Goal: Task Accomplishment & Management: Complete application form

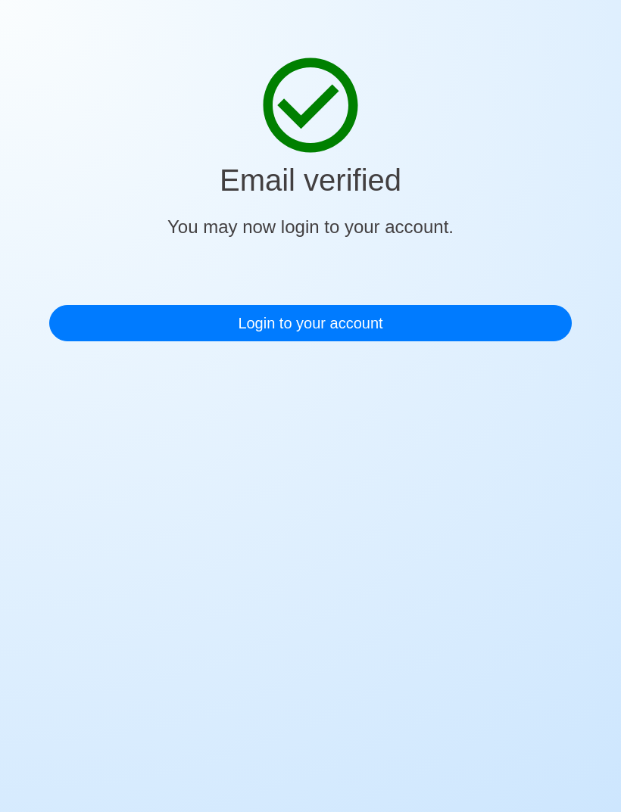
click at [484, 316] on link "Login to your account" at bounding box center [310, 323] width 522 height 36
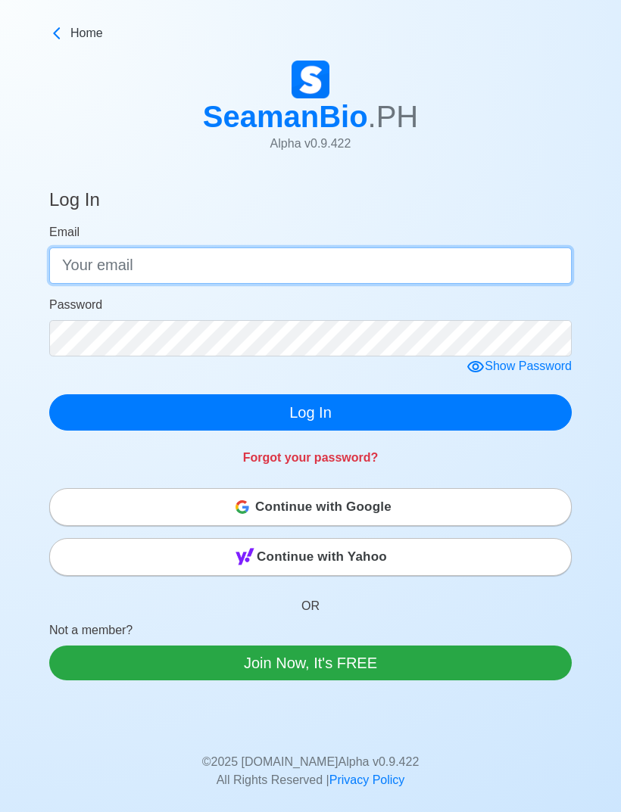
click at [456, 261] on input "Email" at bounding box center [310, 265] width 522 height 36
type input "M"
type input "[EMAIL_ADDRESS][DOMAIN_NAME]"
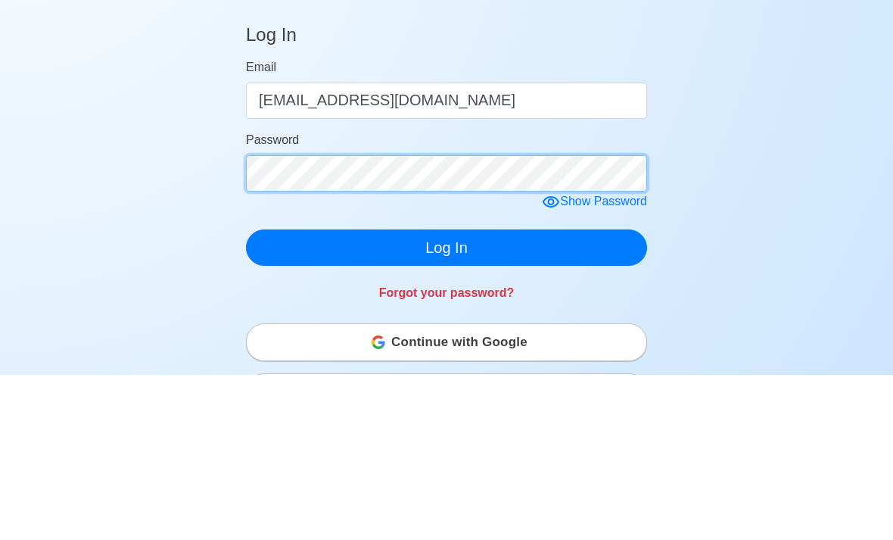
scroll to position [165, 0]
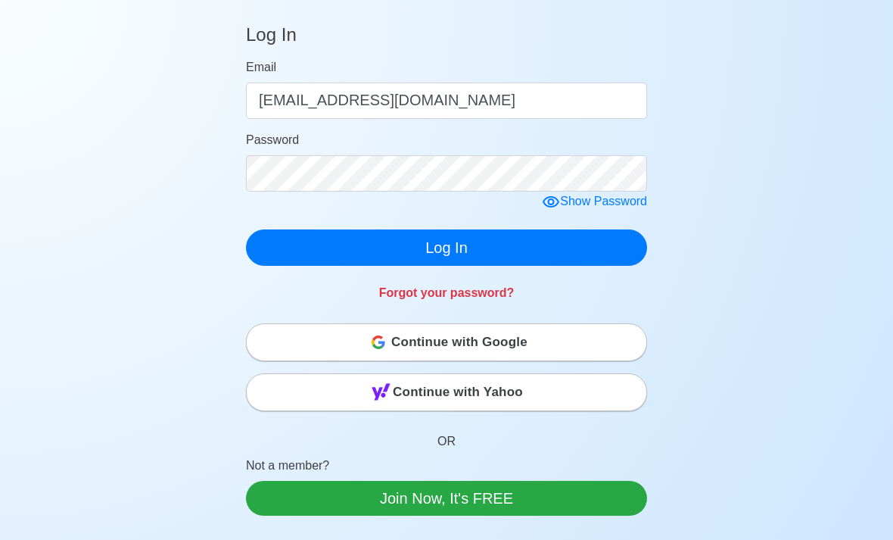
click at [513, 247] on button "Log In" at bounding box center [446, 247] width 401 height 36
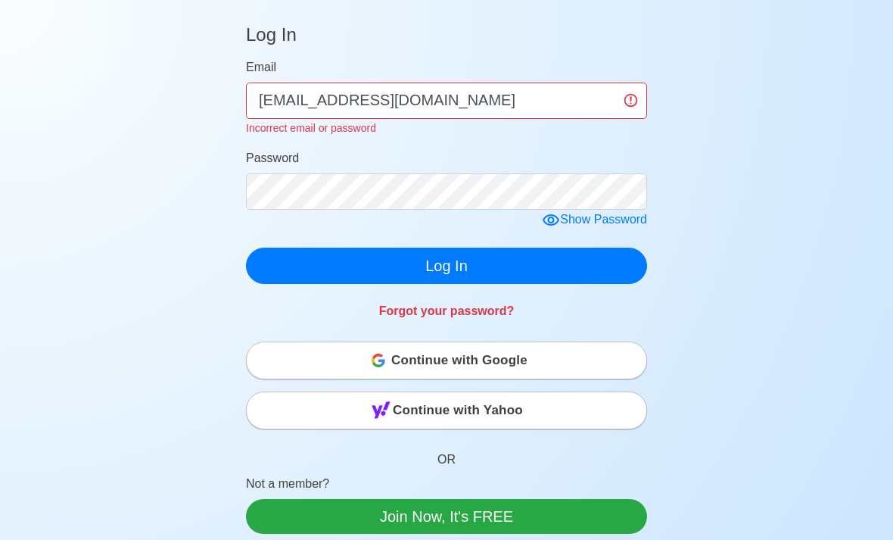
click at [608, 216] on div "Show Password" at bounding box center [594, 219] width 105 height 19
click at [494, 242] on form "Email [EMAIL_ADDRESS][DOMAIN_NAME] Incorrect email or password Password Hide Pa…" at bounding box center [446, 171] width 401 height 226
click at [478, 273] on button "Log In" at bounding box center [446, 265] width 401 height 36
click at [515, 250] on button "Log In" at bounding box center [446, 265] width 401 height 36
click at [491, 247] on button "Log In" at bounding box center [446, 265] width 401 height 36
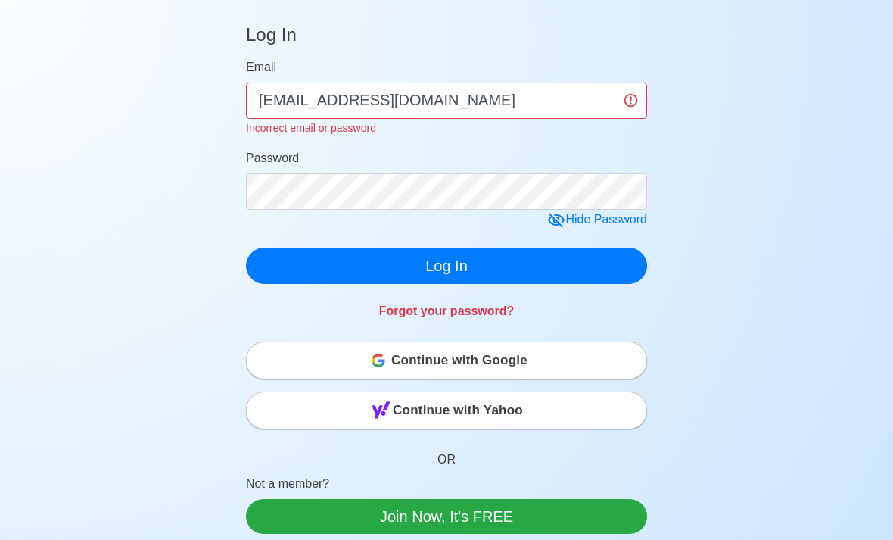
click at [490, 252] on button "Log In" at bounding box center [446, 265] width 401 height 36
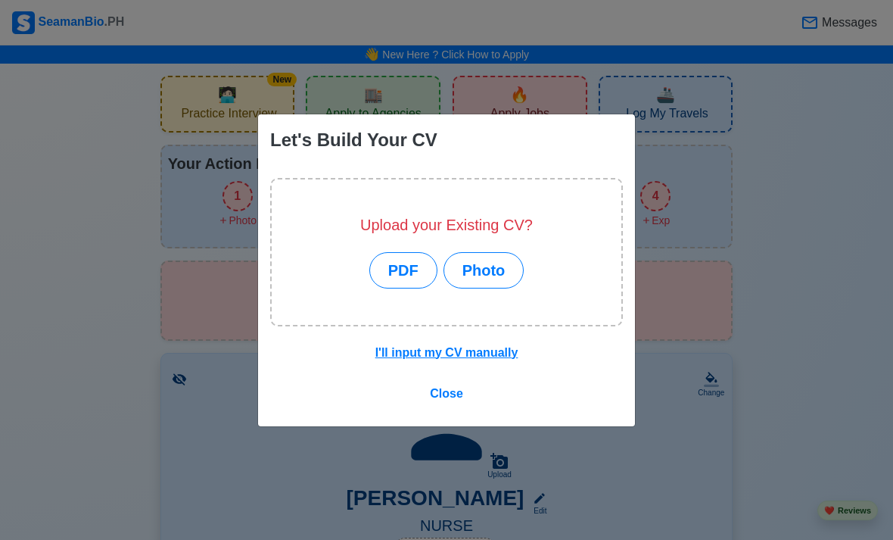
click at [408, 288] on button "PDF" at bounding box center [403, 270] width 68 height 36
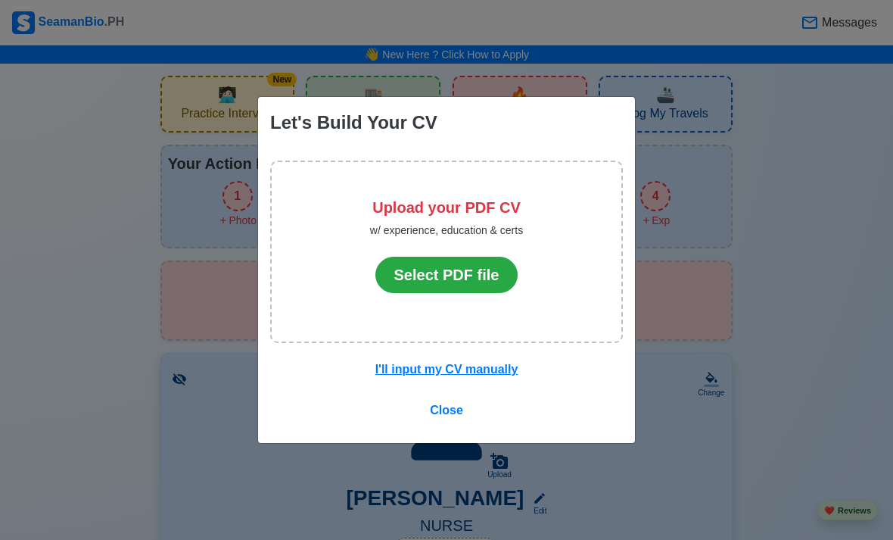
click at [452, 293] on button "Select PDF file" at bounding box center [446, 275] width 143 height 36
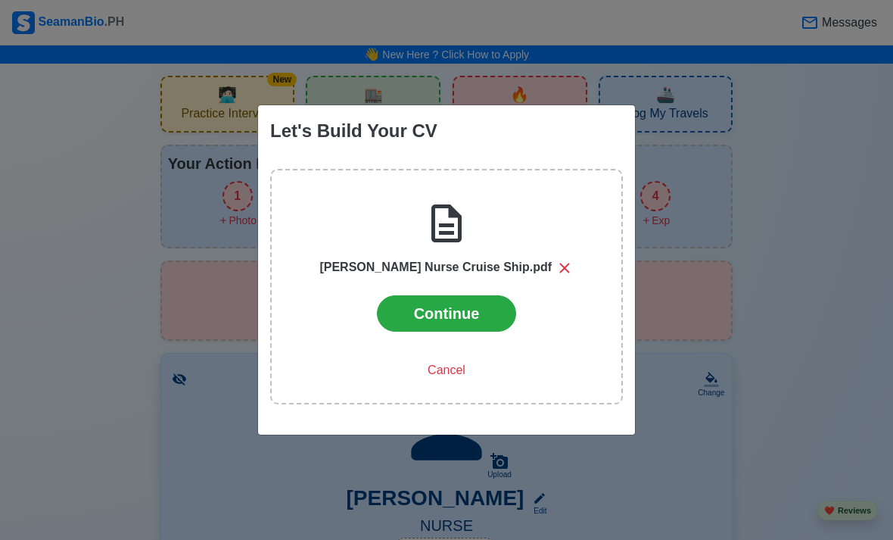
click at [450, 331] on button "Continue" at bounding box center [447, 313] width 140 height 36
click at [459, 331] on button "Continue" at bounding box center [447, 313] width 140 height 36
click at [476, 329] on button "Continue" at bounding box center [447, 313] width 140 height 36
click at [453, 331] on button "Continue" at bounding box center [447, 313] width 140 height 36
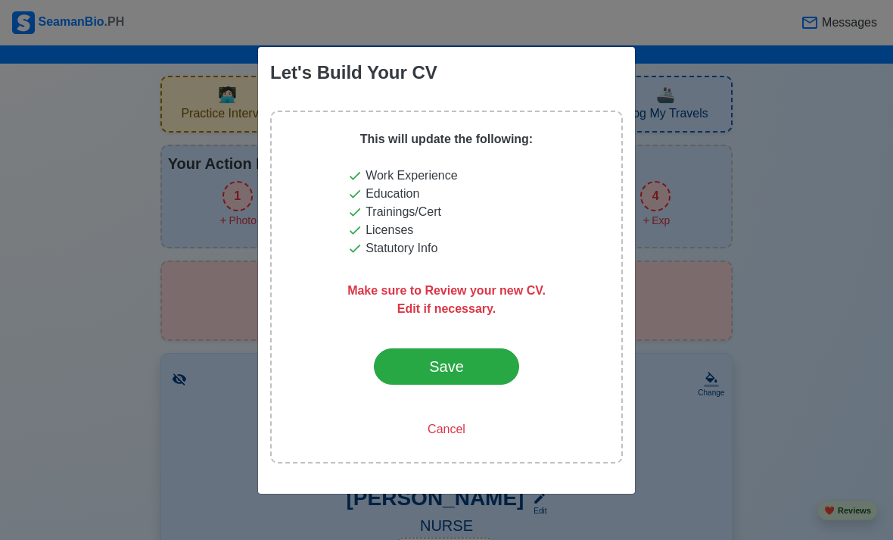
click at [390, 384] on button "Save" at bounding box center [446, 366] width 145 height 36
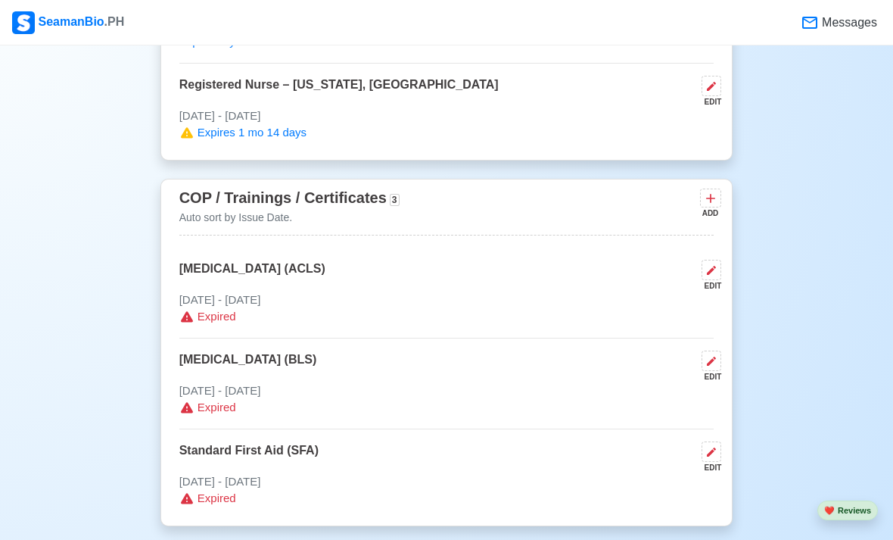
scroll to position [2049, 0]
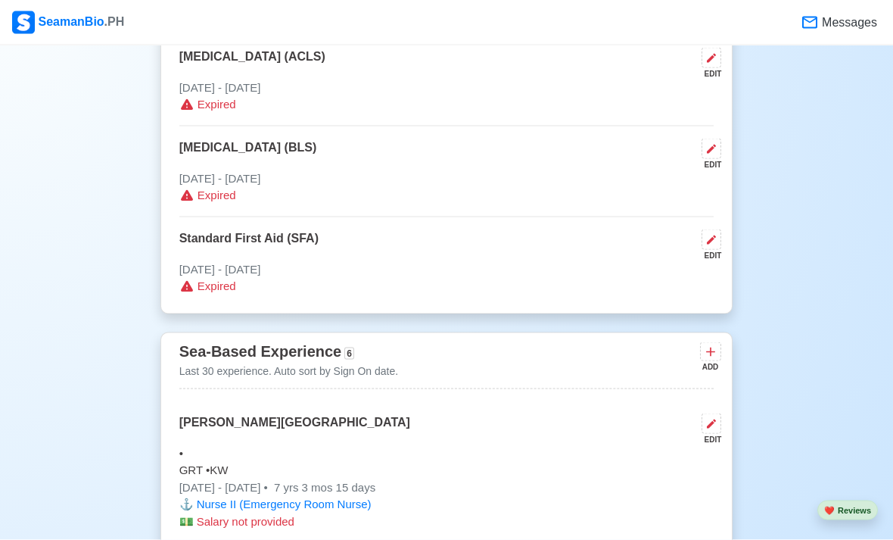
click at [709, 235] on icon at bounding box center [711, 239] width 9 height 9
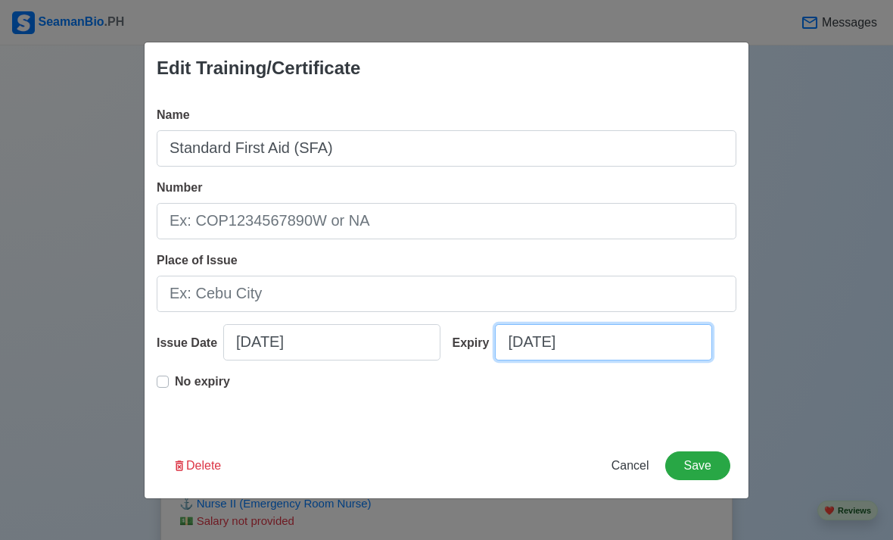
click at [624, 349] on input "[DATE]" at bounding box center [603, 342] width 217 height 36
select select "****"
select select "******"
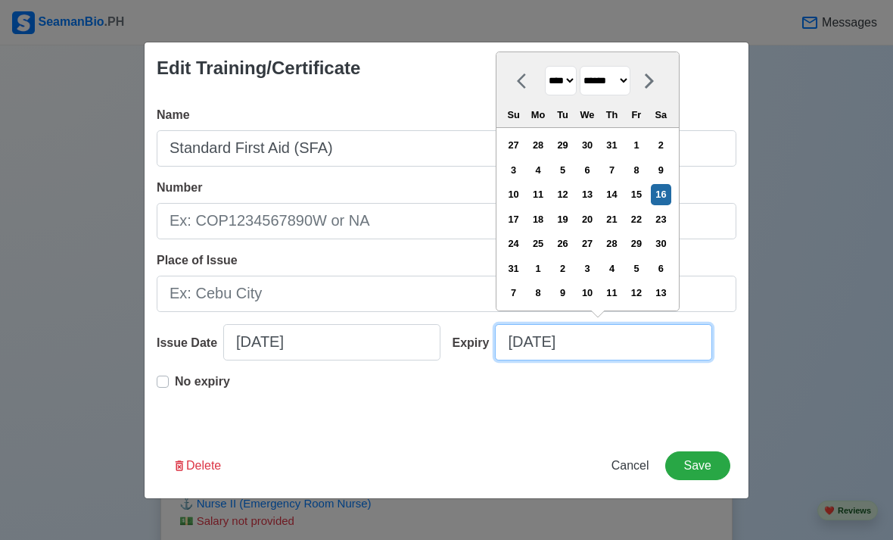
scroll to position [2049, 0]
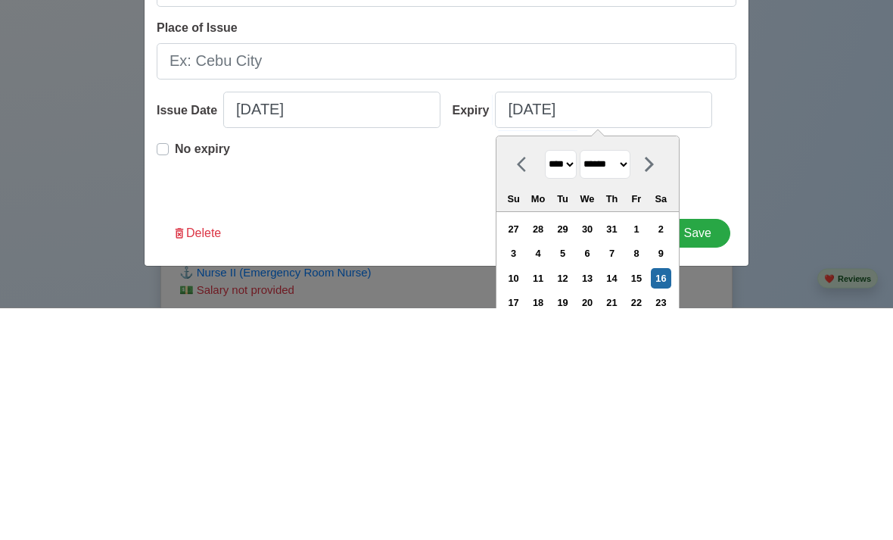
click at [568, 382] on select "**** **** **** **** **** **** **** **** **** **** **** **** **** **** **** ****…" at bounding box center [561, 397] width 32 height 30
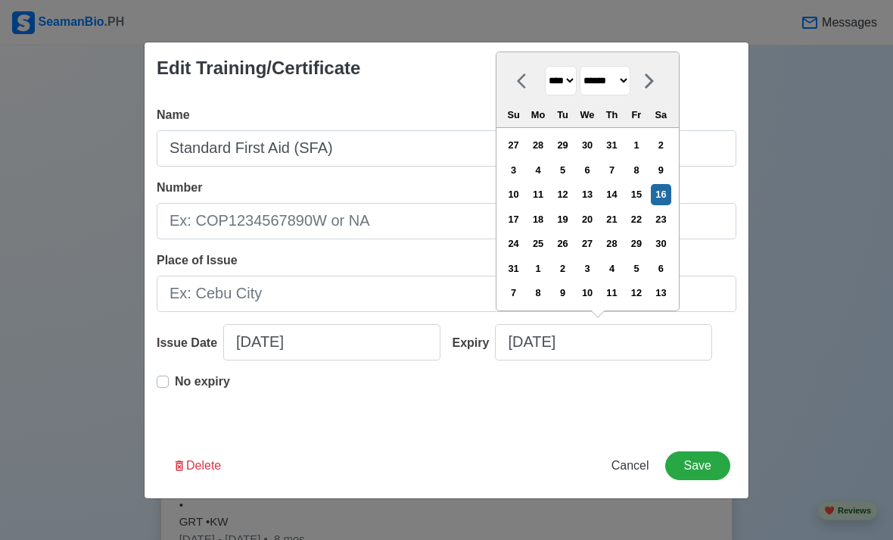
select select "****"
click at [686, 480] on button "Save" at bounding box center [697, 465] width 65 height 29
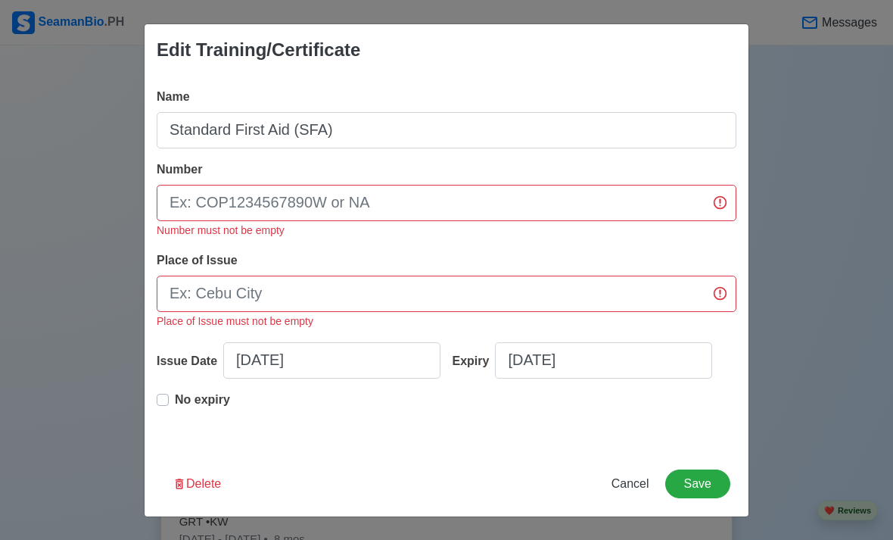
click at [622, 490] on span "Cancel" at bounding box center [630, 483] width 38 height 13
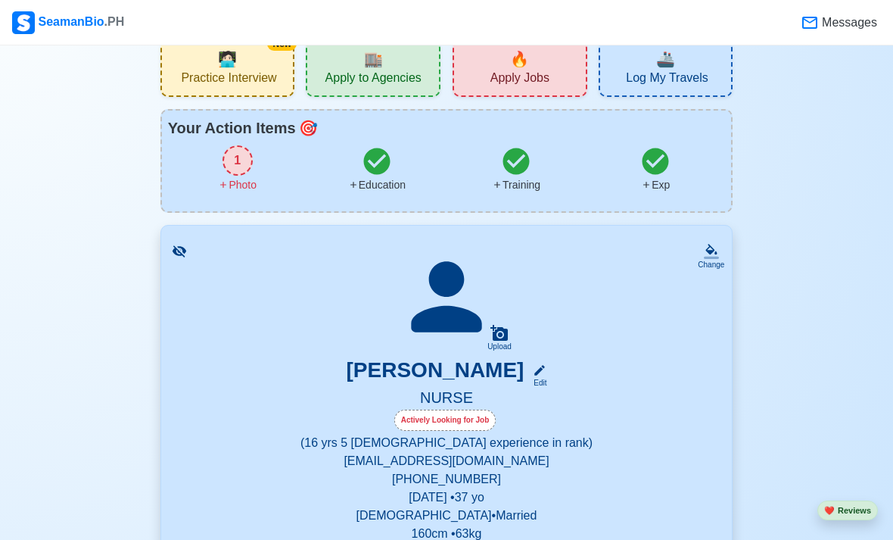
scroll to position [0, 0]
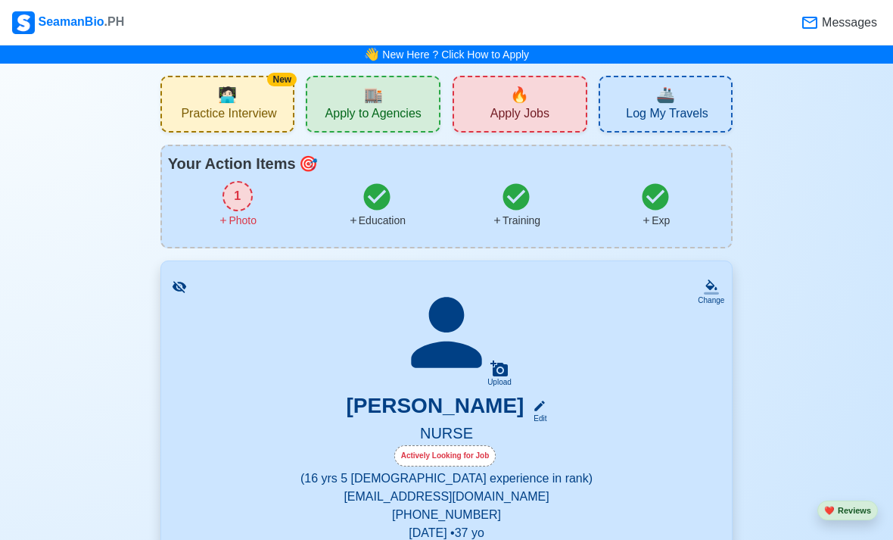
click at [359, 97] on div "🏬 Apply to Agencies" at bounding box center [373, 104] width 135 height 57
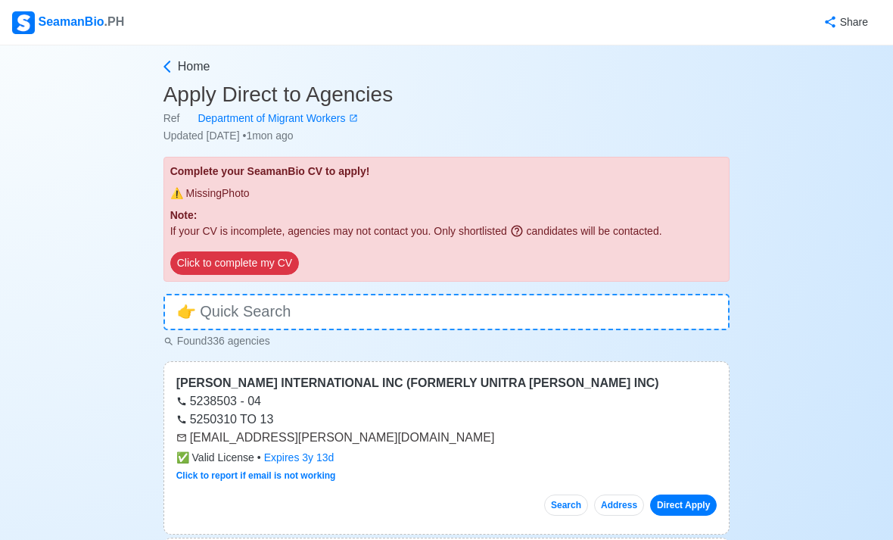
click at [264, 257] on button "Click to complete my CV" at bounding box center [234, 262] width 129 height 23
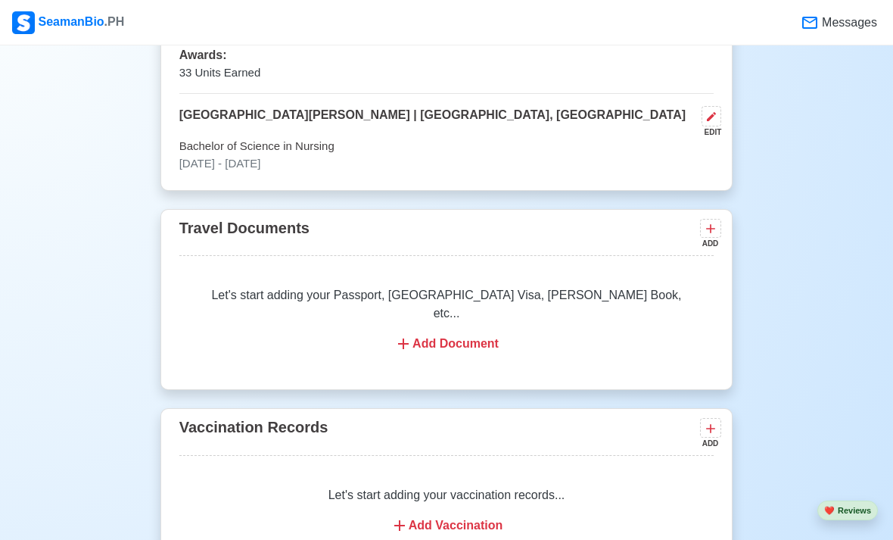
scroll to position [1155, 0]
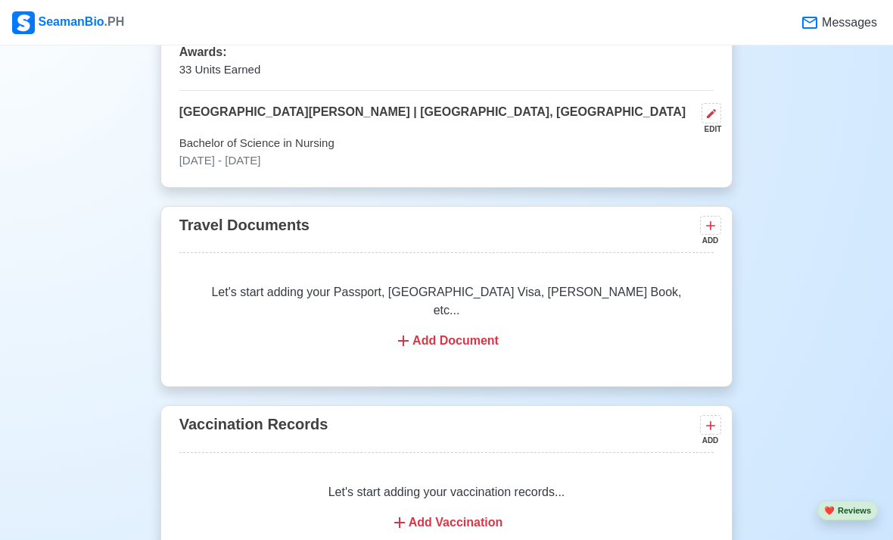
click at [387, 513] on div "Add Vaccination" at bounding box center [447, 522] width 499 height 18
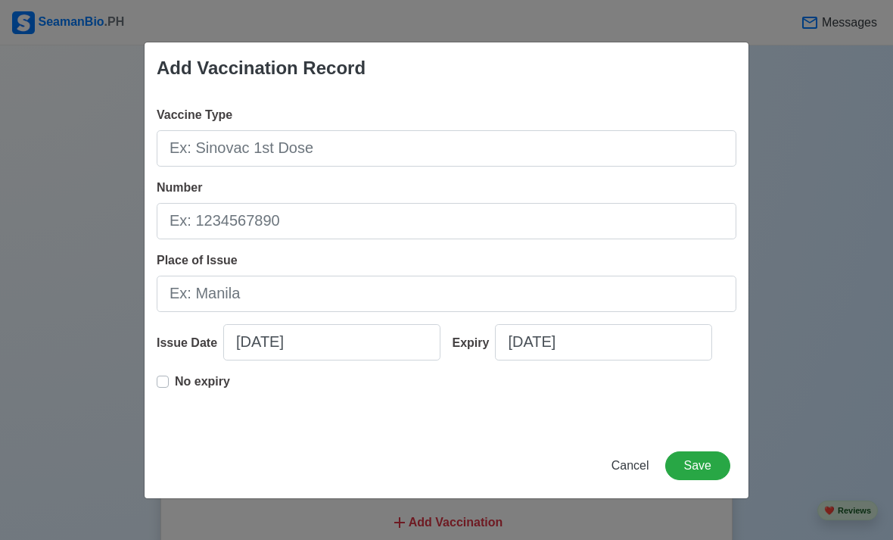
click at [631, 471] on span "Cancel" at bounding box center [630, 465] width 38 height 13
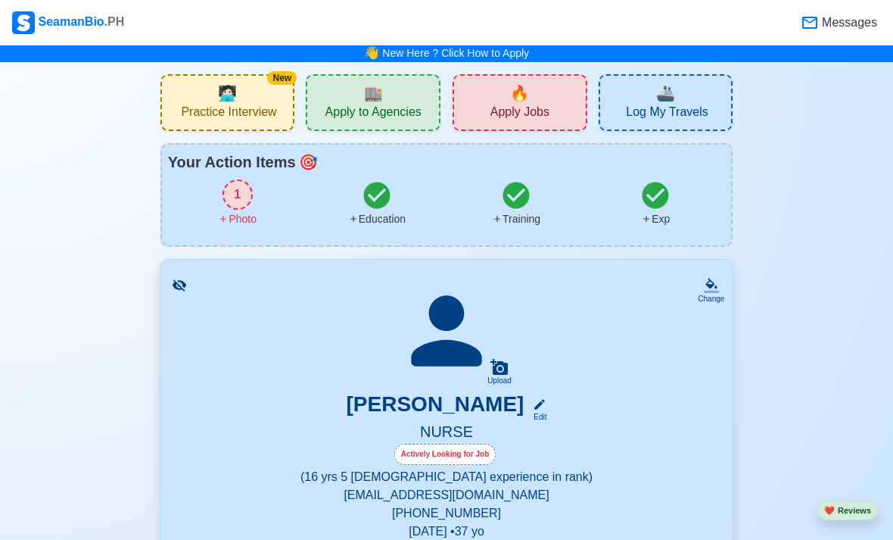
scroll to position [0, 0]
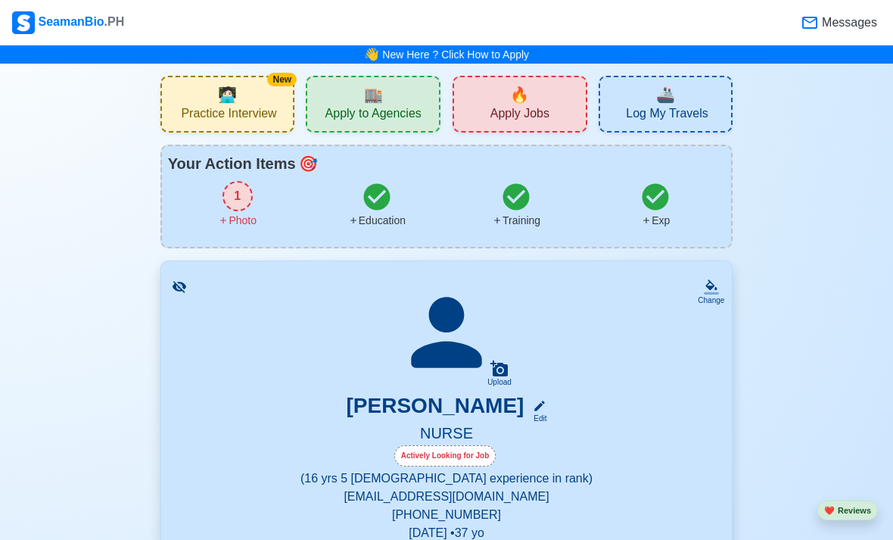
click at [415, 59] on link "New Here ? Click How to Apply" at bounding box center [455, 54] width 147 height 12
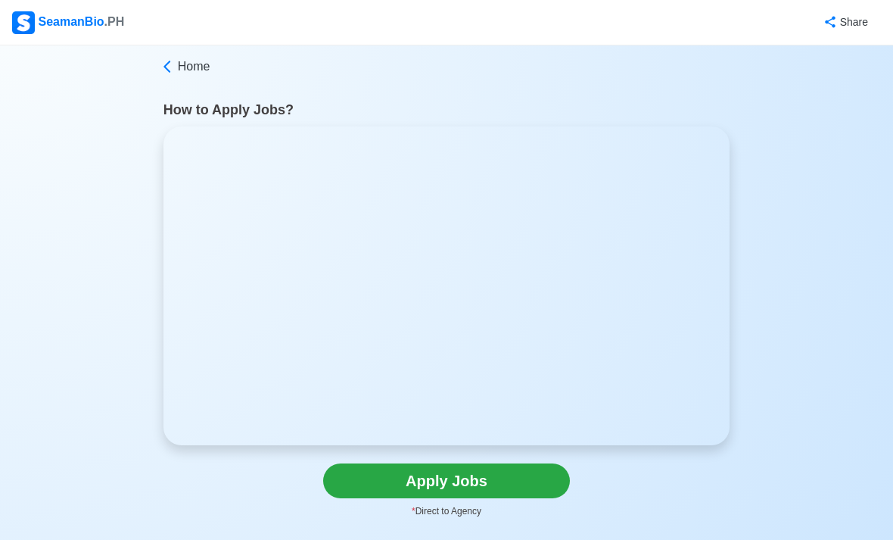
click at [465, 497] on link "Apply Jobs" at bounding box center [446, 480] width 247 height 35
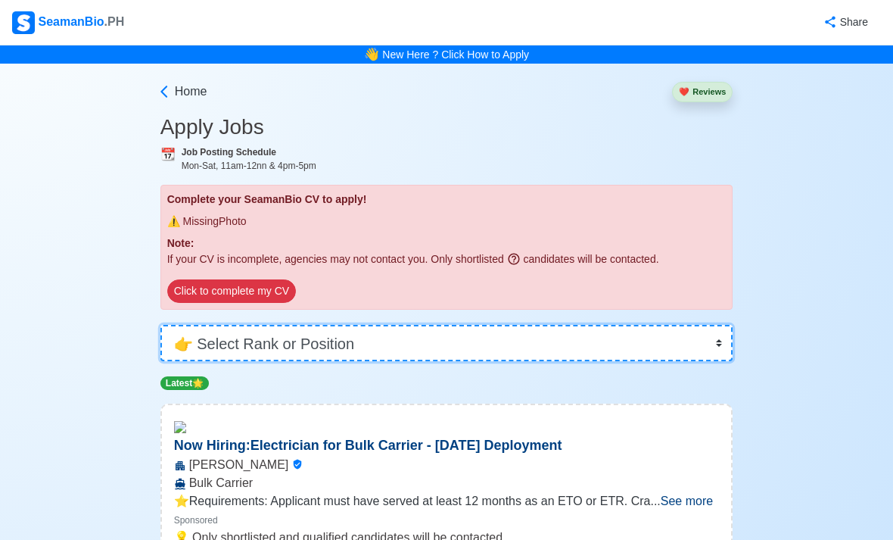
click at [234, 347] on select "👉 Select Rank or Position Master Chief Officer 2nd Officer 3rd Officer Junior O…" at bounding box center [446, 343] width 573 height 36
select select "Others"
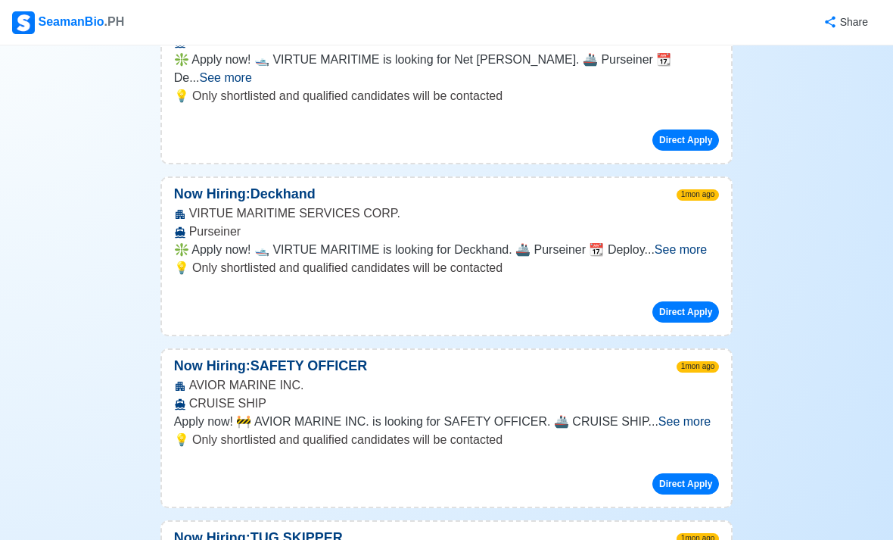
scroll to position [3411, 0]
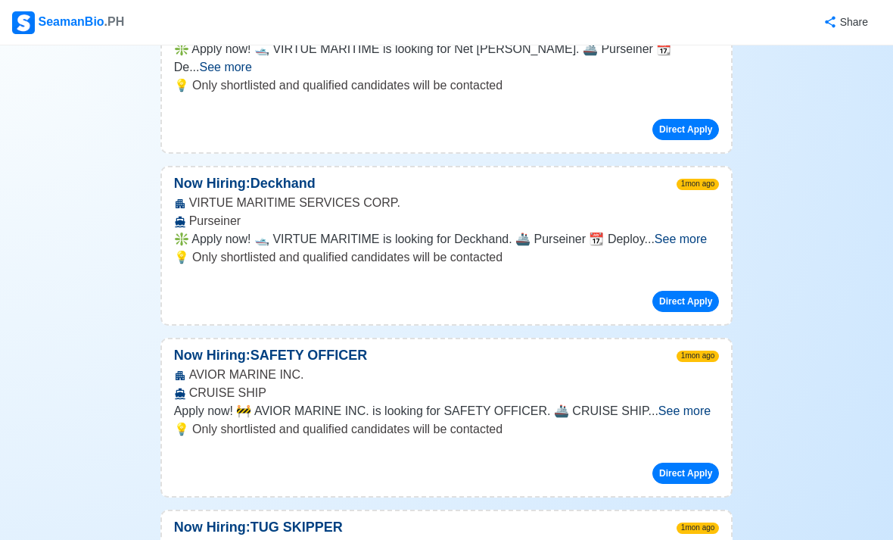
click at [416, 450] on div "Direct Apply" at bounding box center [447, 466] width 546 height 33
click at [707, 462] on button "Direct Apply" at bounding box center [685, 472] width 67 height 21
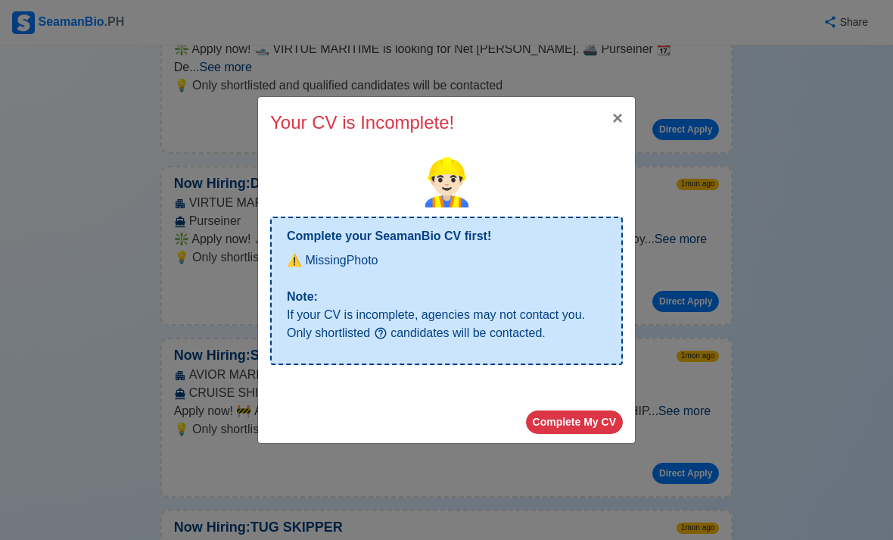
click at [483, 342] on p "If your CV is incomplete, agencies may not contact you. Only shortlisted candid…" at bounding box center [446, 324] width 319 height 36
click at [568, 434] on button "Complete My CV" at bounding box center [574, 421] width 97 height 23
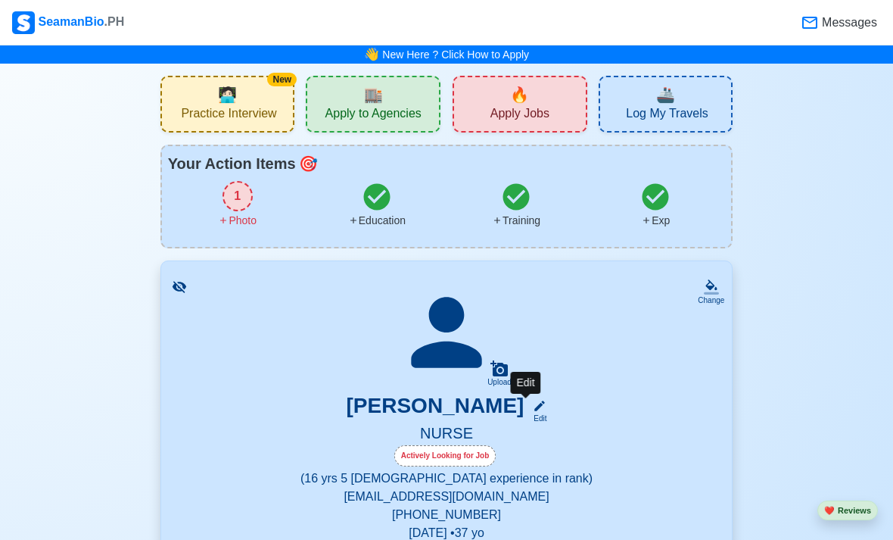
click at [527, 417] on div "Edit" at bounding box center [537, 417] width 20 height 11
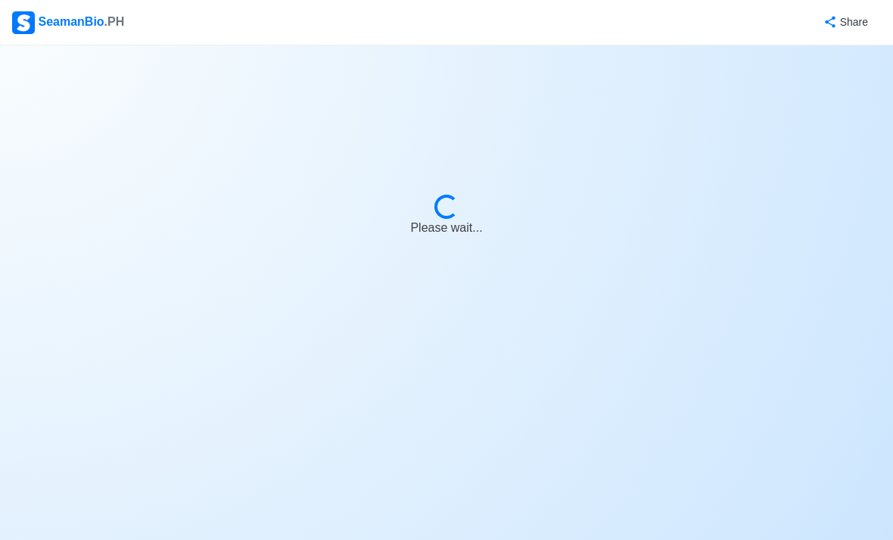
select select "Actively Looking for Job"
select select "Visible for Hiring"
select select "Married"
select select "[DEMOGRAPHIC_DATA]"
select select "PH"
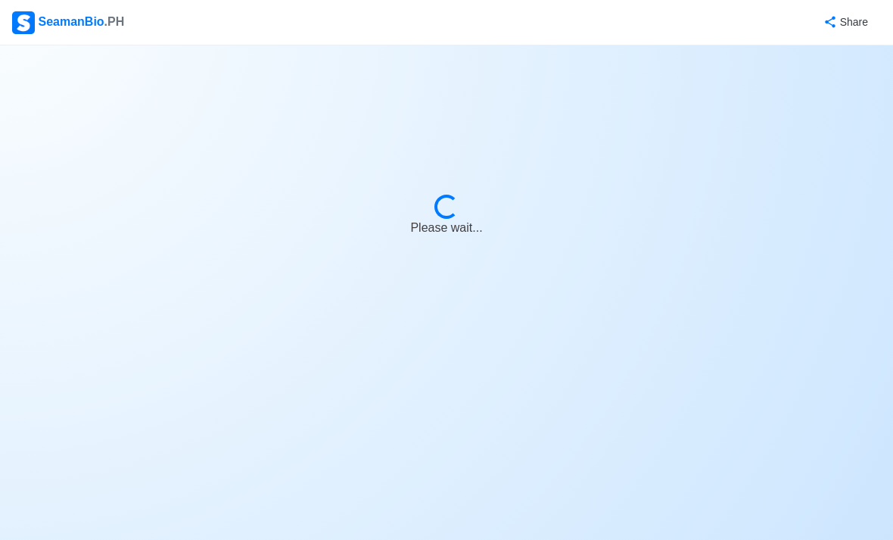
select select "16"
select select "5"
select select "1764518400000"
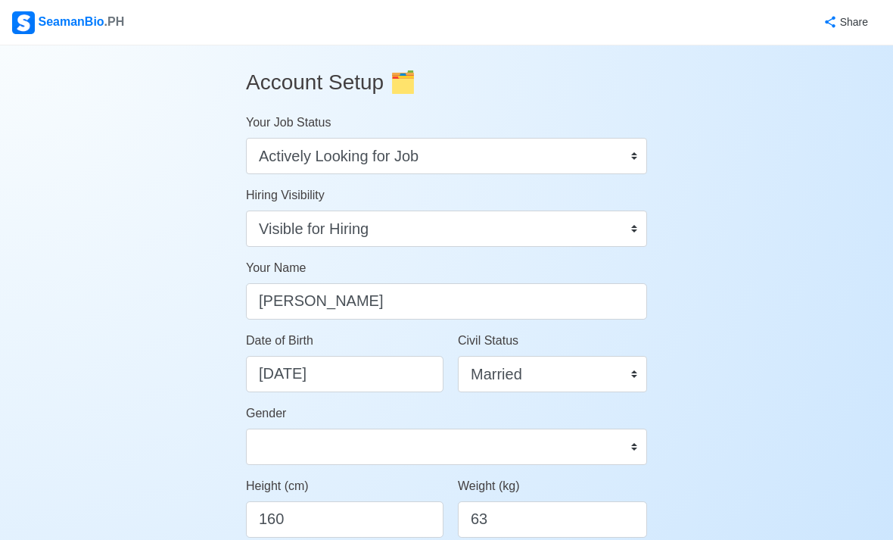
click at [42, 11] on div "SeamanBio .PH" at bounding box center [68, 22] width 112 height 23
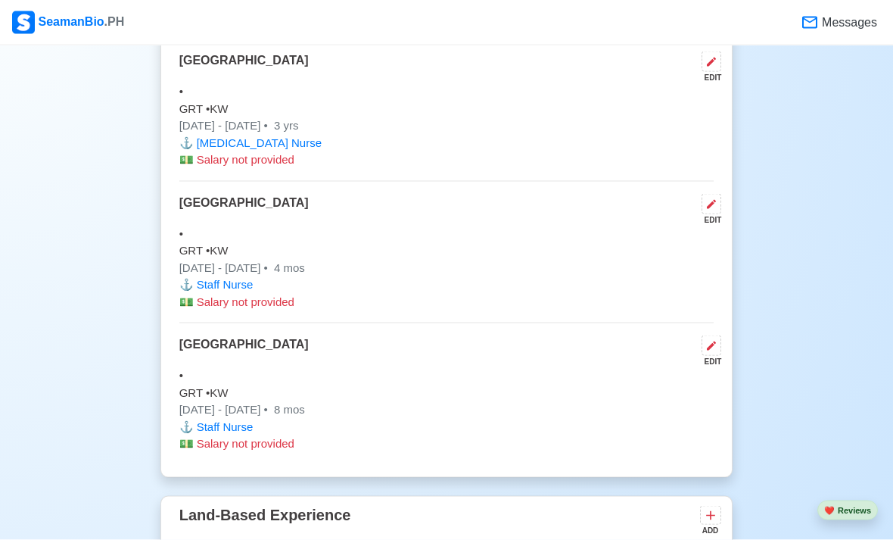
scroll to position [2880, 0]
